Goal: Task Accomplishment & Management: Manage account settings

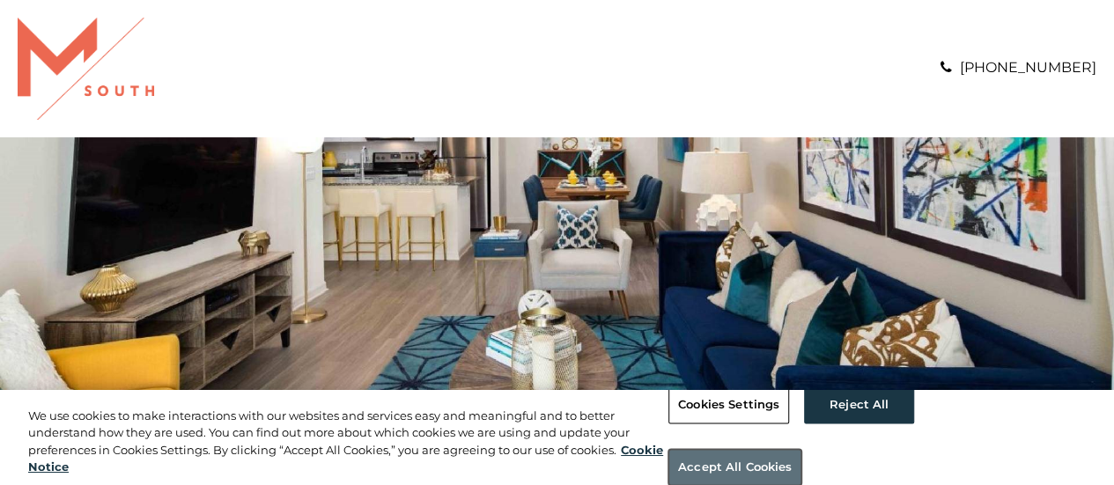
click at [802, 449] on button "Accept All Cookies" at bounding box center [735, 467] width 133 height 37
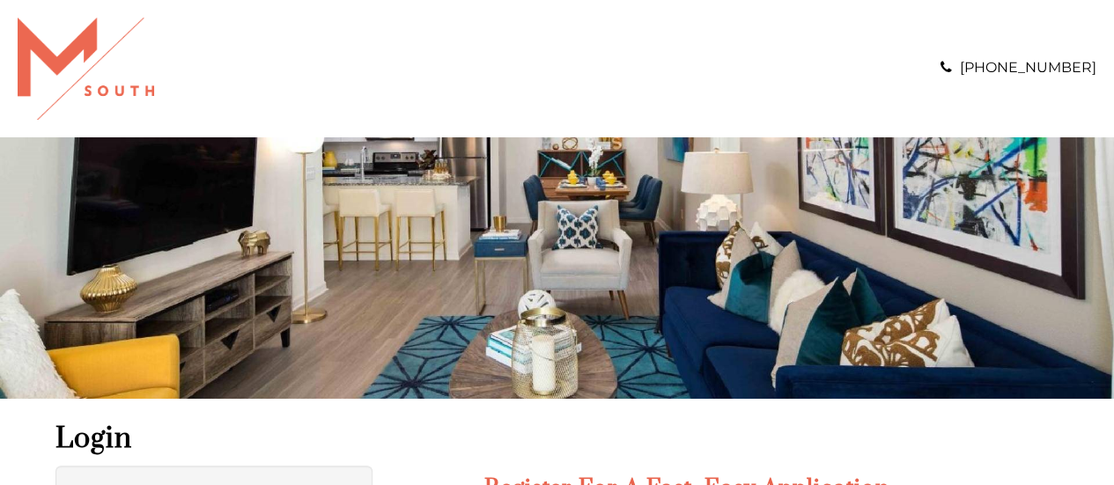
scroll to position [285, 0]
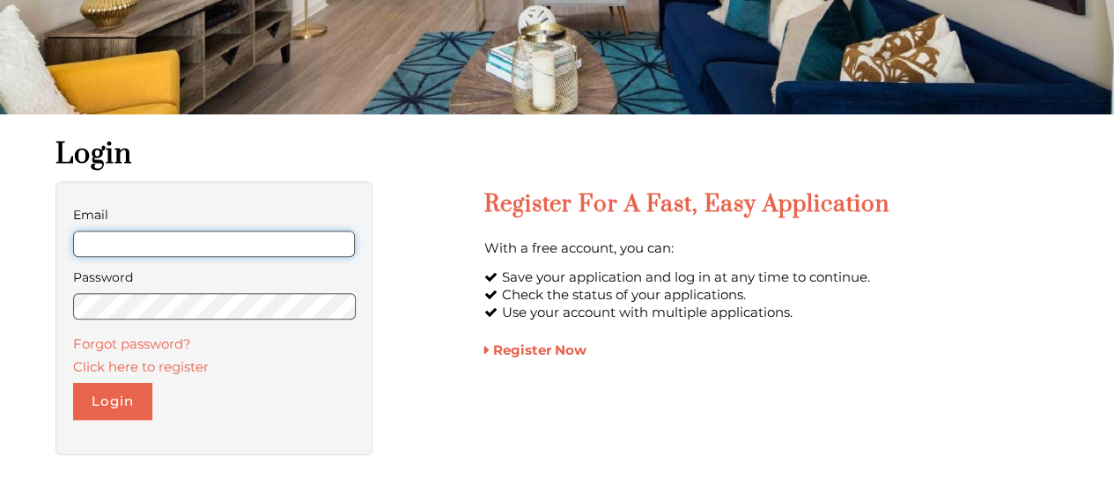
click at [286, 233] on input "Email" at bounding box center [214, 244] width 283 height 26
type input "**********"
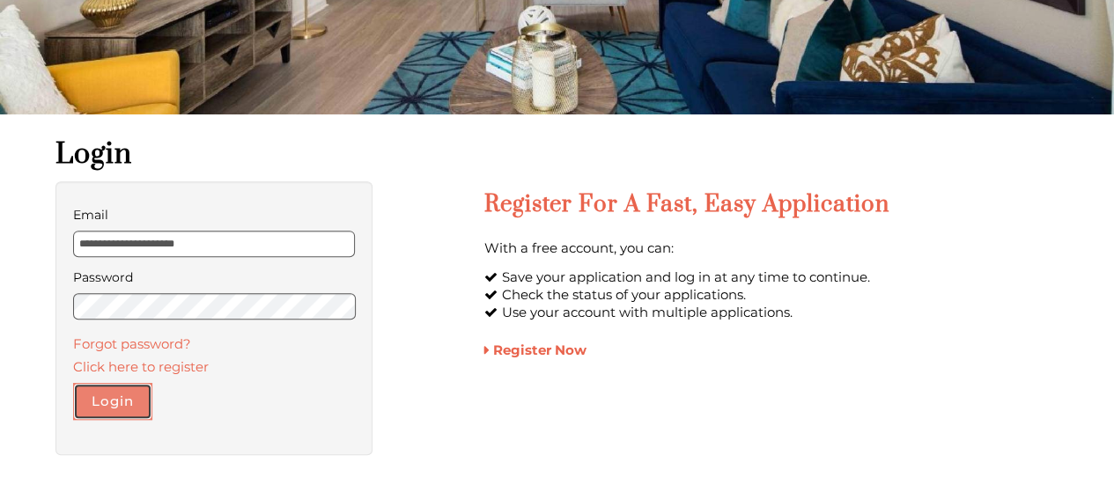
click at [144, 392] on button "Login" at bounding box center [112, 401] width 79 height 37
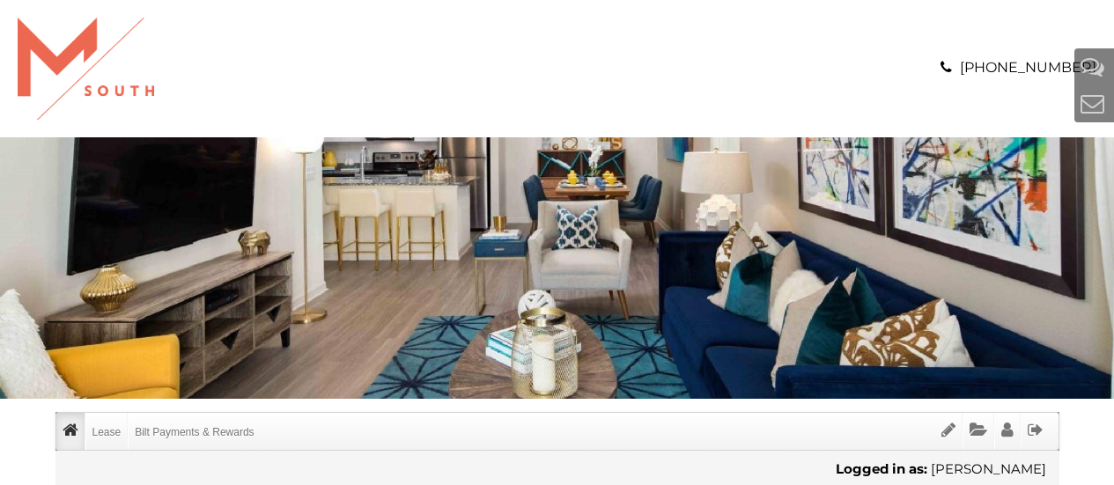
click at [109, 395] on img "banner" at bounding box center [557, 267] width 1114 height 261
